Goal: Transaction & Acquisition: Purchase product/service

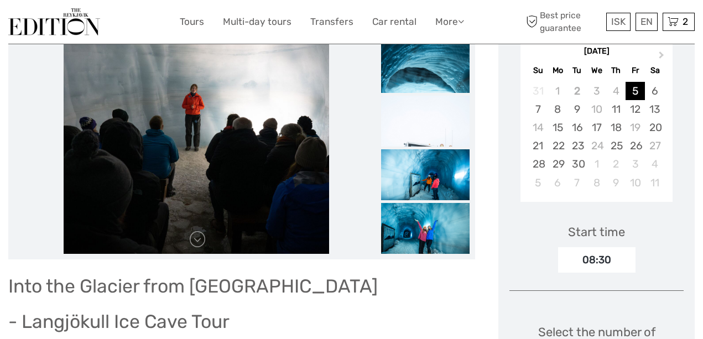
scroll to position [207, 0]
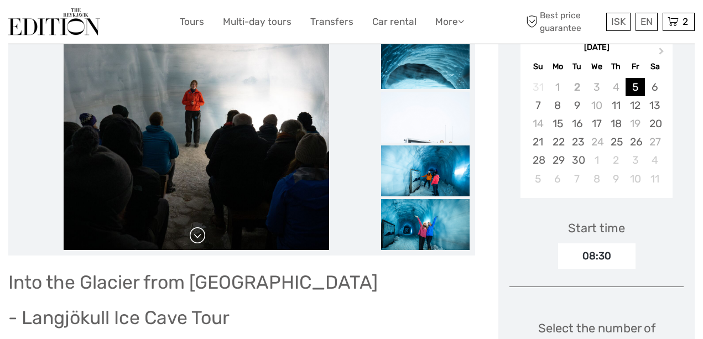
click at [199, 238] on link at bounding box center [198, 236] width 18 height 18
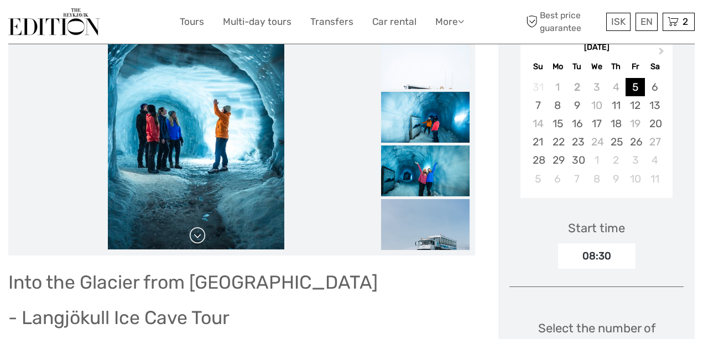
click at [196, 231] on link at bounding box center [198, 236] width 18 height 18
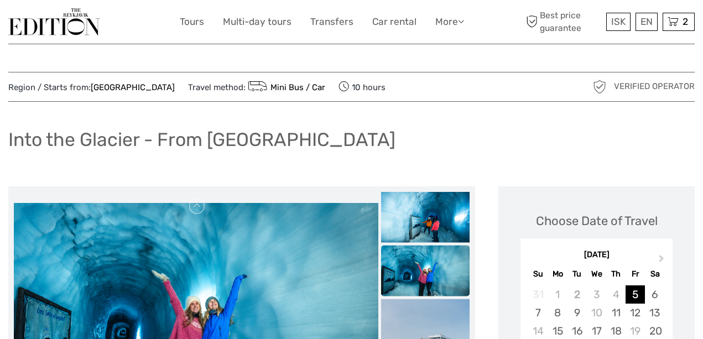
scroll to position [0, 0]
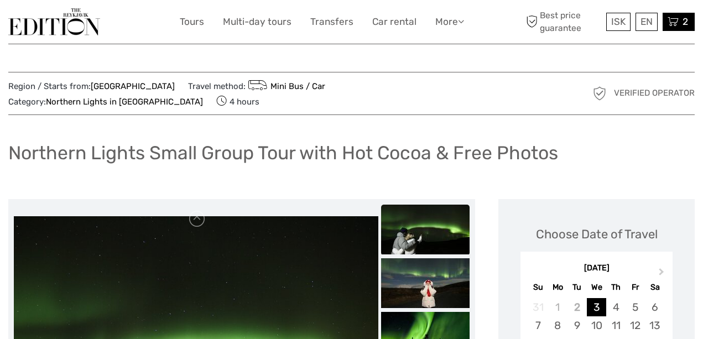
click at [674, 21] on icon at bounding box center [672, 22] width 11 height 14
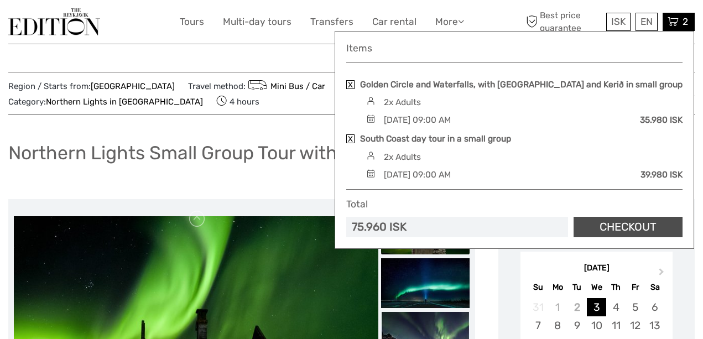
click at [615, 233] on link "Checkout" at bounding box center [627, 227] width 109 height 20
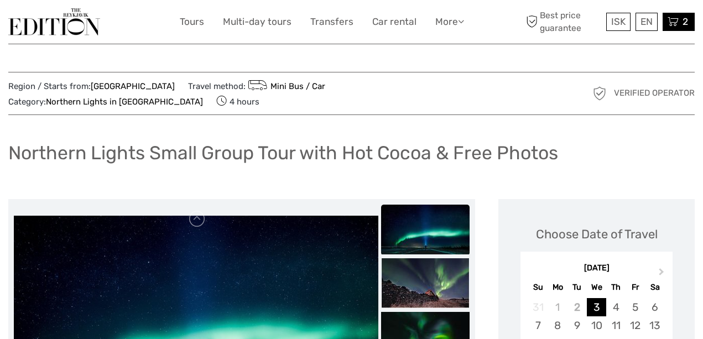
click at [679, 19] on div "2 Items Golden Circle and Waterfalls, with Friðheimar Farm and Kerið in small g…" at bounding box center [678, 22] width 32 height 18
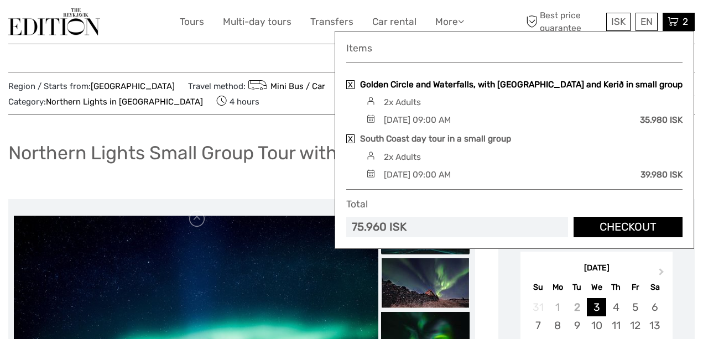
click at [454, 84] on link "Golden Circle and Waterfalls, with [GEOGRAPHIC_DATA] and Kerið in small group" at bounding box center [521, 85] width 322 height 12
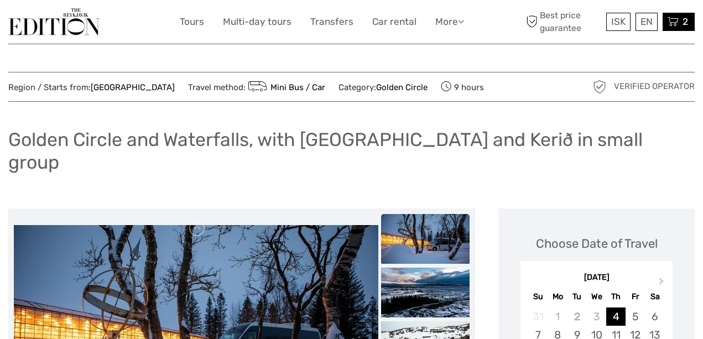
click at [675, 18] on icon at bounding box center [672, 22] width 11 height 14
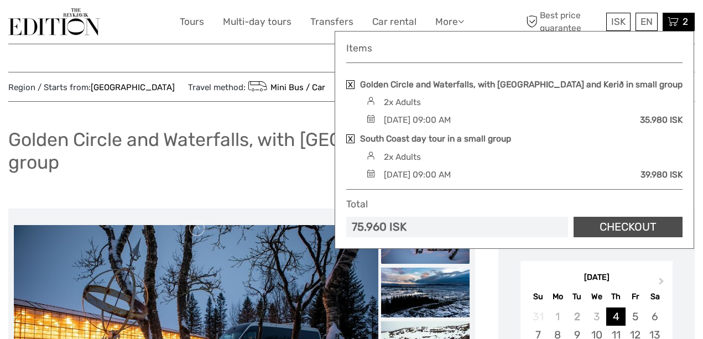
click at [613, 237] on link "Checkout" at bounding box center [627, 227] width 109 height 20
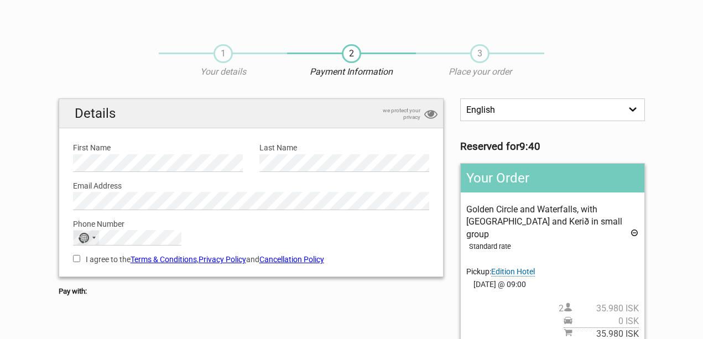
click at [93, 233] on div "No country selected" at bounding box center [86, 238] width 25 height 14
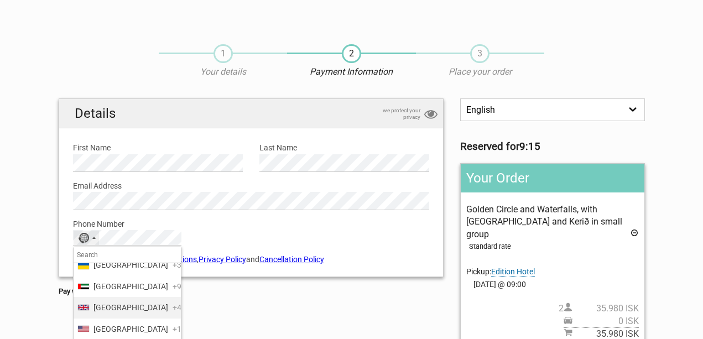
scroll to position [5043, 0]
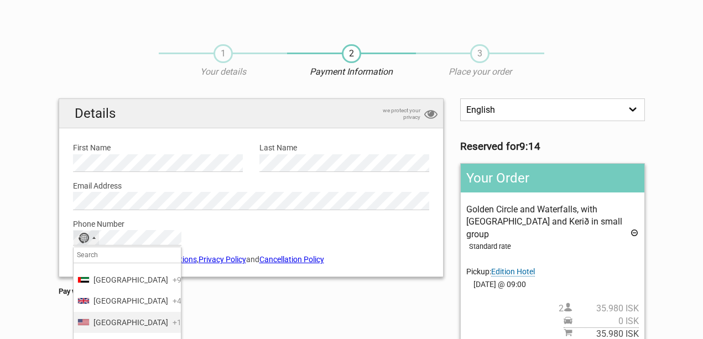
click at [103, 316] on span "United States" at bounding box center [130, 322] width 75 height 12
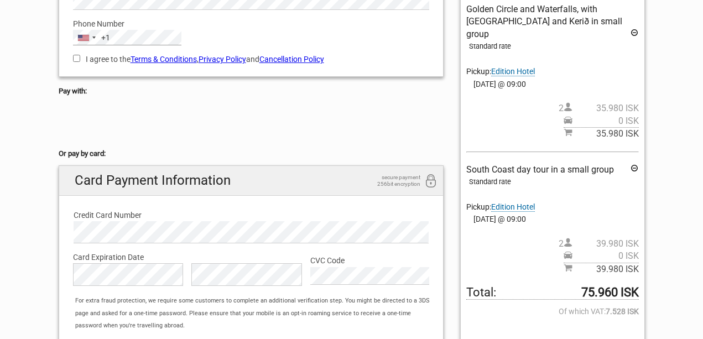
scroll to position [203, 0]
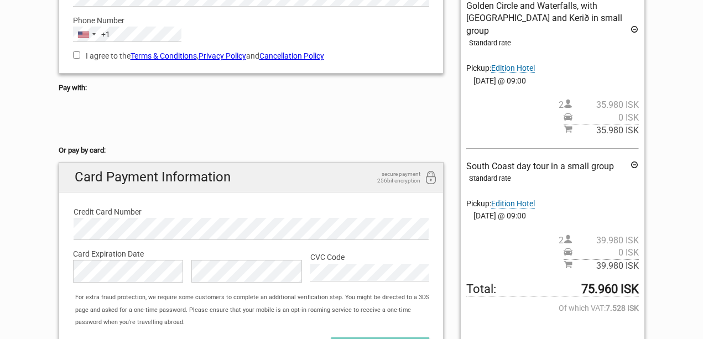
click at [35, 251] on section "1 Your details 2 Payment Information 3 Place your order English Español Deutsch…" at bounding box center [351, 108] width 703 height 556
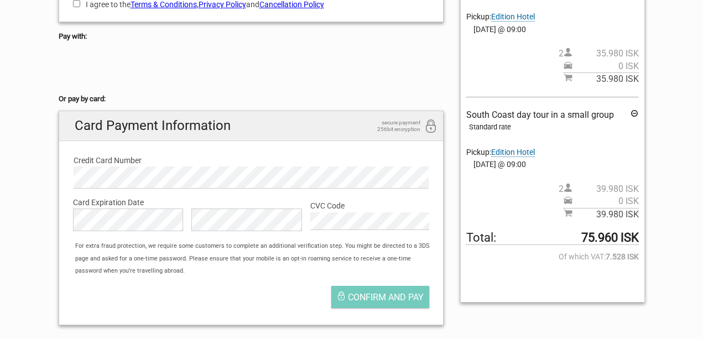
scroll to position [285, 0]
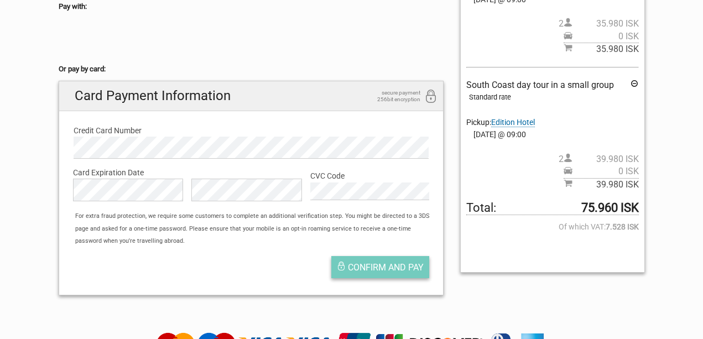
click at [377, 262] on span "Confirm and pay" at bounding box center [386, 267] width 76 height 11
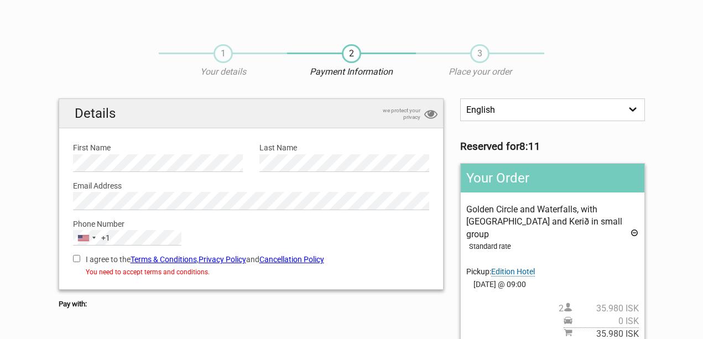
scroll to position [0, 0]
click at [76, 255] on input "I agree to the Terms & Conditions , Privacy Policy and Cancellation Policy" at bounding box center [76, 258] width 7 height 7
checkbox input "true"
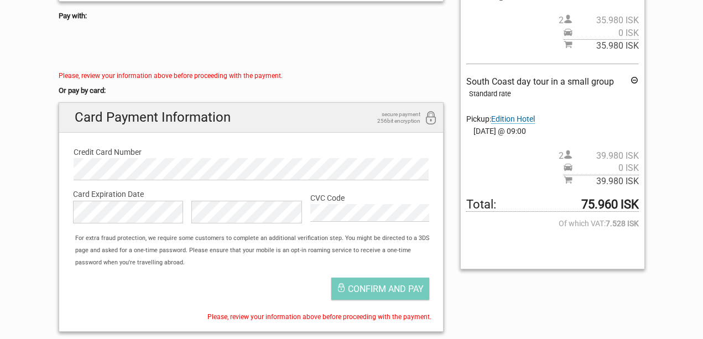
scroll to position [159, 0]
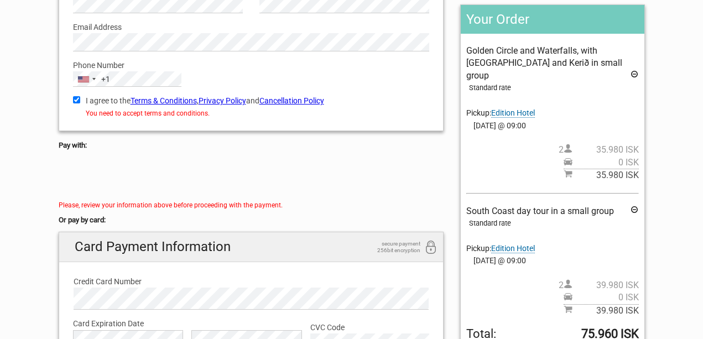
click at [294, 98] on link "Cancellation Policy" at bounding box center [291, 100] width 65 height 9
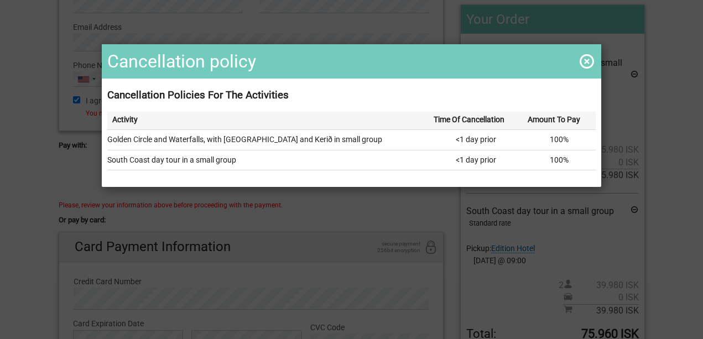
click at [586, 60] on span at bounding box center [587, 62] width 18 height 18
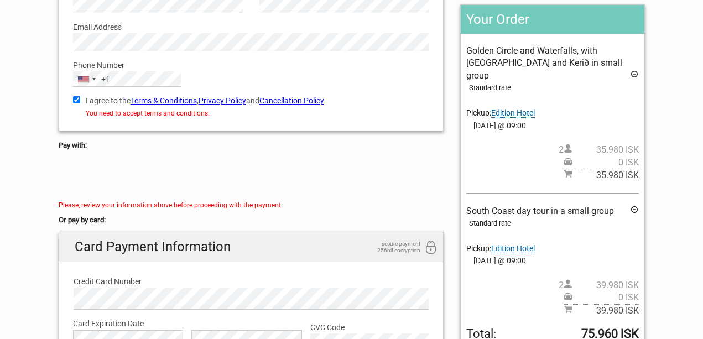
click at [312, 97] on link "Cancellation Policy" at bounding box center [291, 100] width 65 height 9
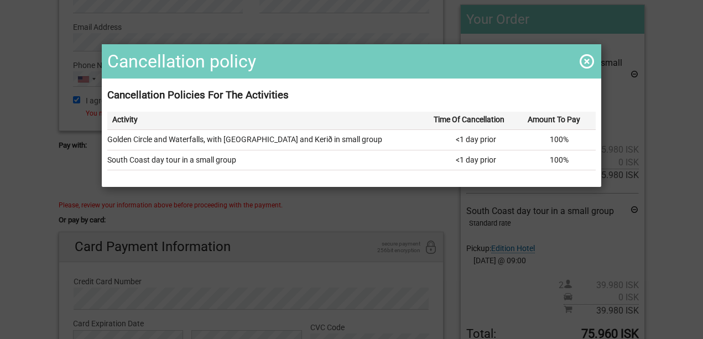
click at [587, 62] on span at bounding box center [587, 62] width 18 height 18
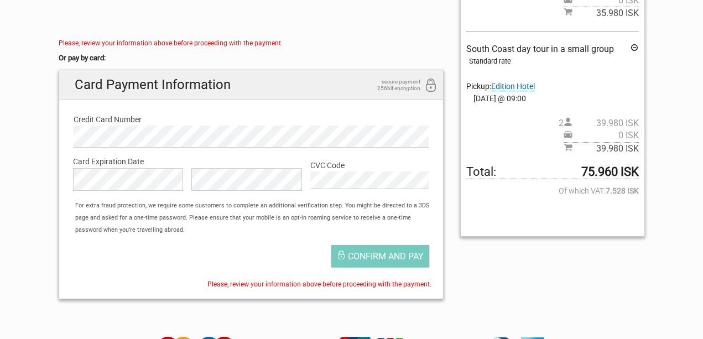
scroll to position [325, 0]
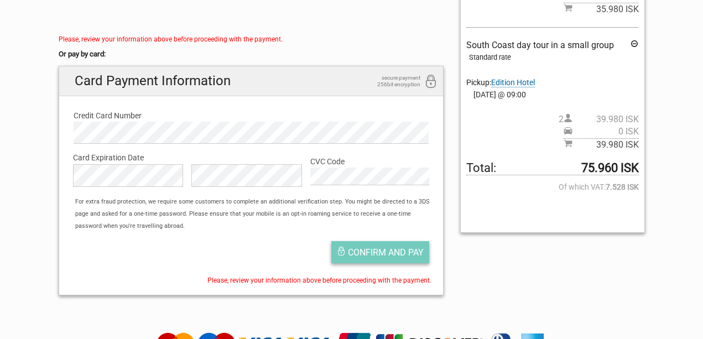
click at [392, 247] on span "Confirm and pay" at bounding box center [386, 252] width 76 height 11
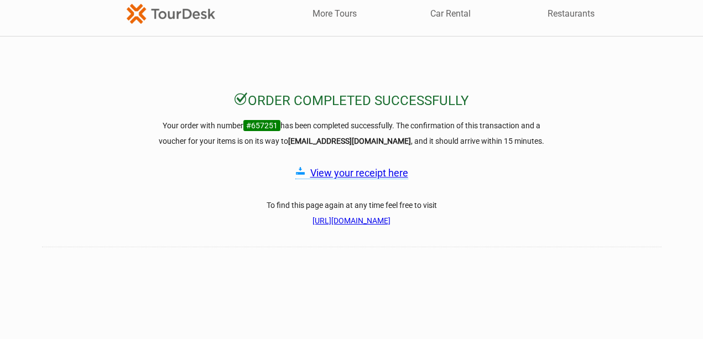
scroll to position [11, 0]
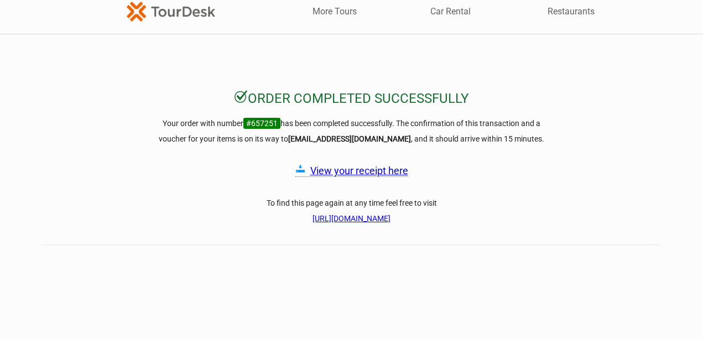
click at [345, 171] on link "View your receipt here" at bounding box center [359, 171] width 98 height 12
